Goal: Task Accomplishment & Management: Use online tool/utility

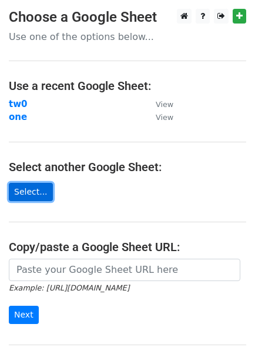
click at [34, 191] on link "Select..." at bounding box center [31, 192] width 44 height 18
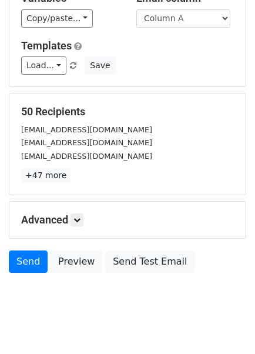
scroll to position [148, 0]
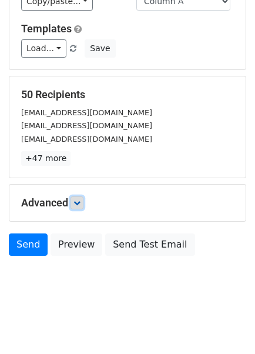
click at [74, 203] on link at bounding box center [77, 203] width 13 height 13
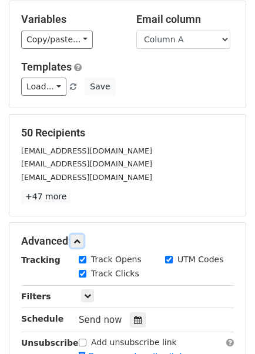
scroll to position [262, 0]
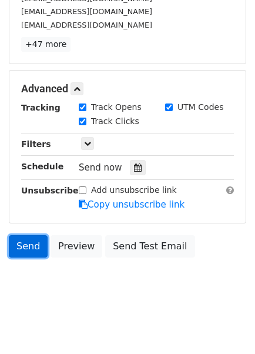
click at [32, 245] on link "Send" at bounding box center [28, 246] width 39 height 22
click at [32, 237] on link "Send" at bounding box center [28, 246] width 39 height 22
